Goal: Task Accomplishment & Management: Manage account settings

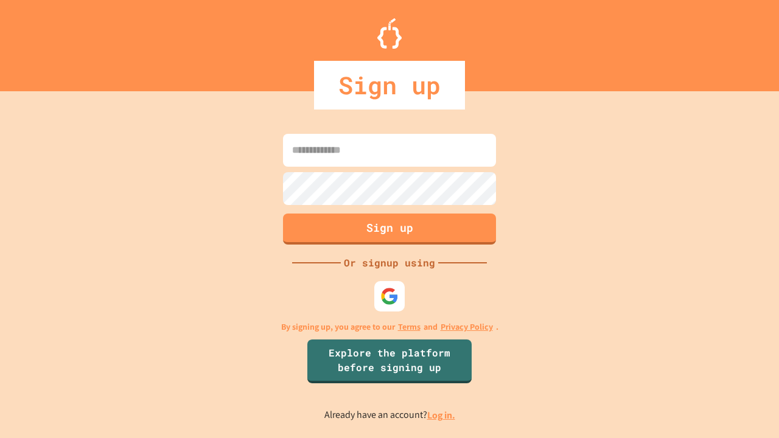
click at [442, 415] on link "Log in." at bounding box center [441, 415] width 28 height 13
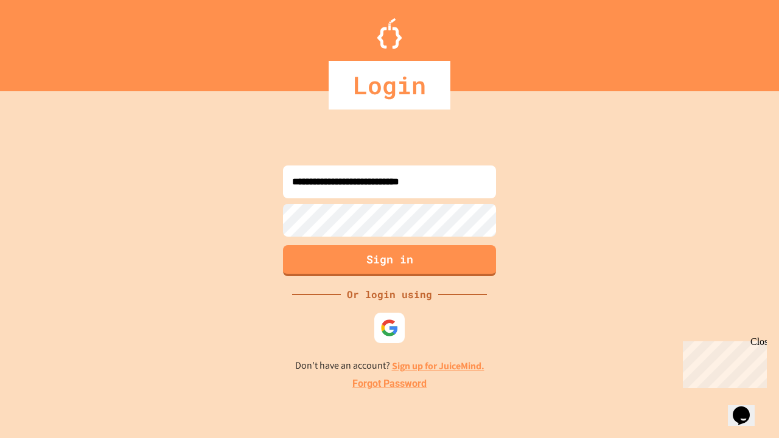
type input "**********"
